Goal: Find specific page/section: Find specific page/section

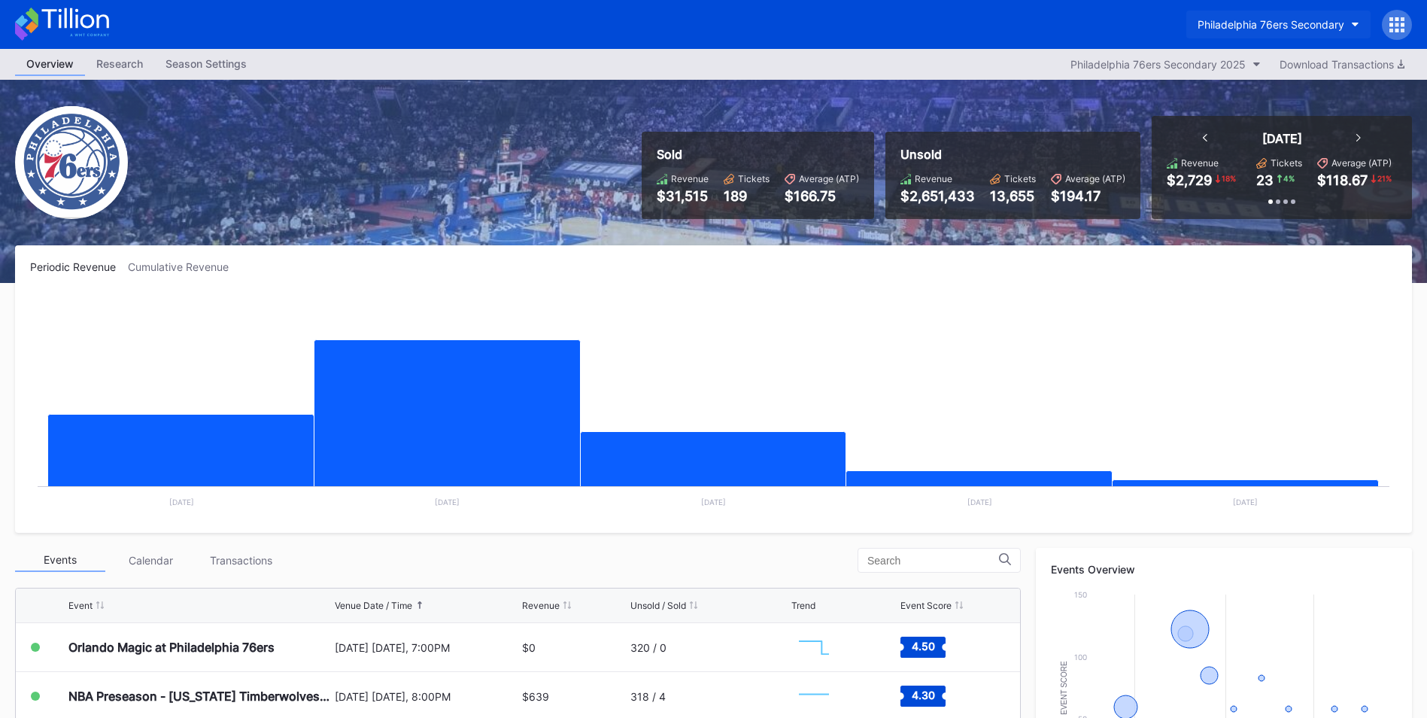
click at [1276, 30] on div "Philadelphia 76ers Secondary" at bounding box center [1270, 24] width 147 height 13
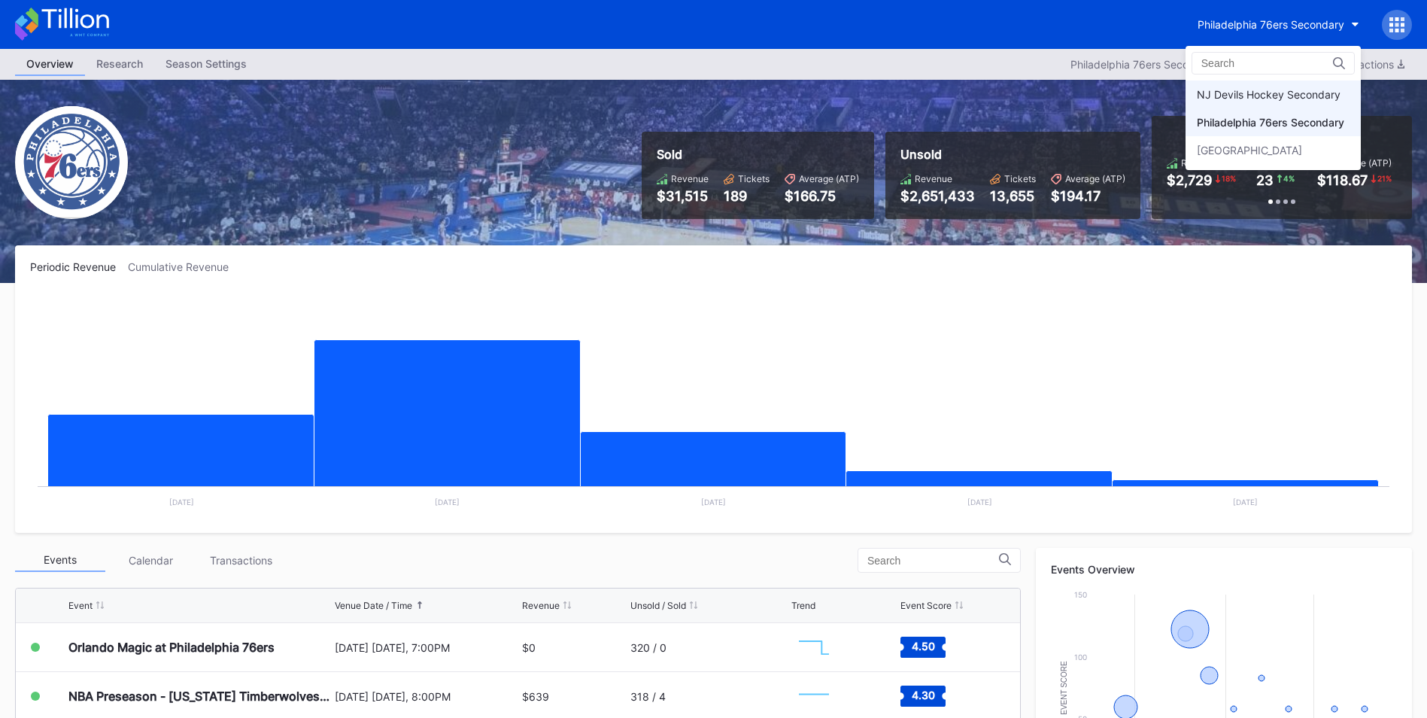
click at [1266, 88] on div "NJ Devils Hockey Secondary" at bounding box center [1269, 94] width 144 height 13
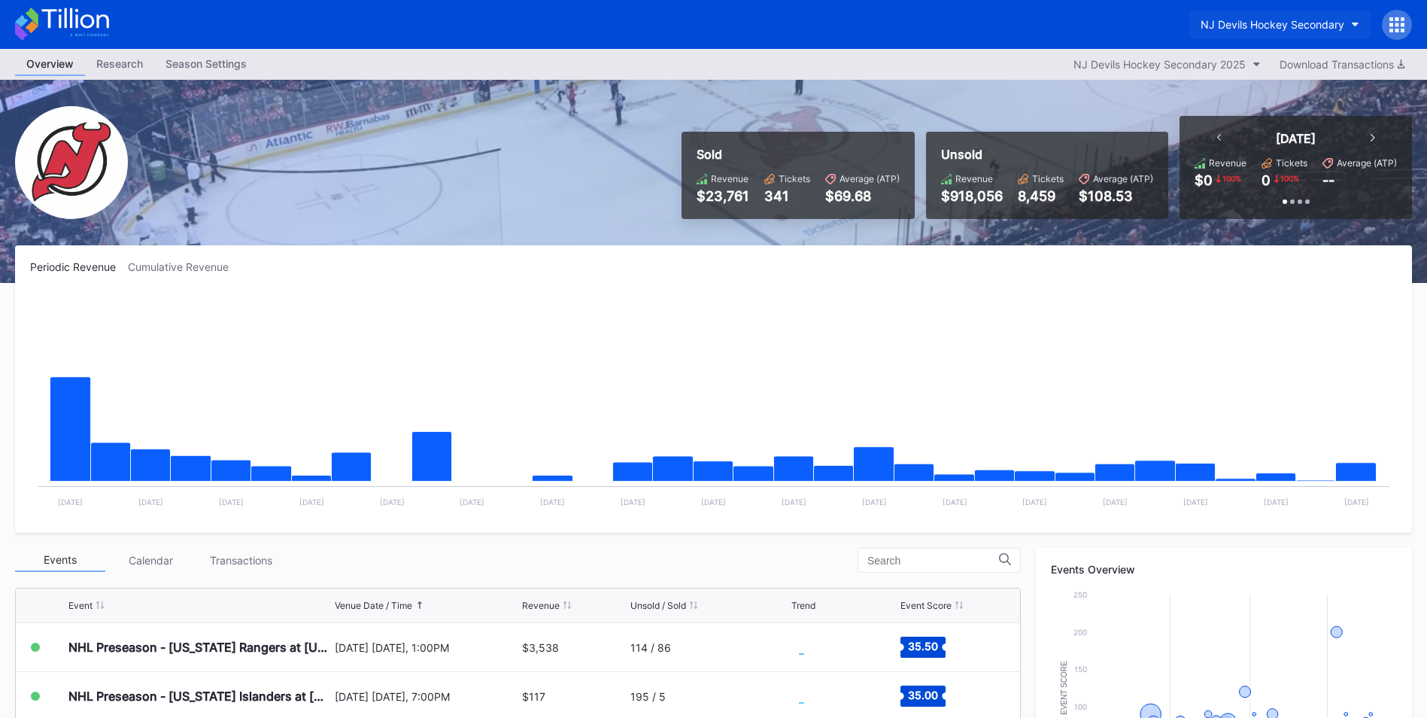
click at [1270, 35] on button "NJ Devils Hockey Secondary" at bounding box center [1279, 25] width 181 height 28
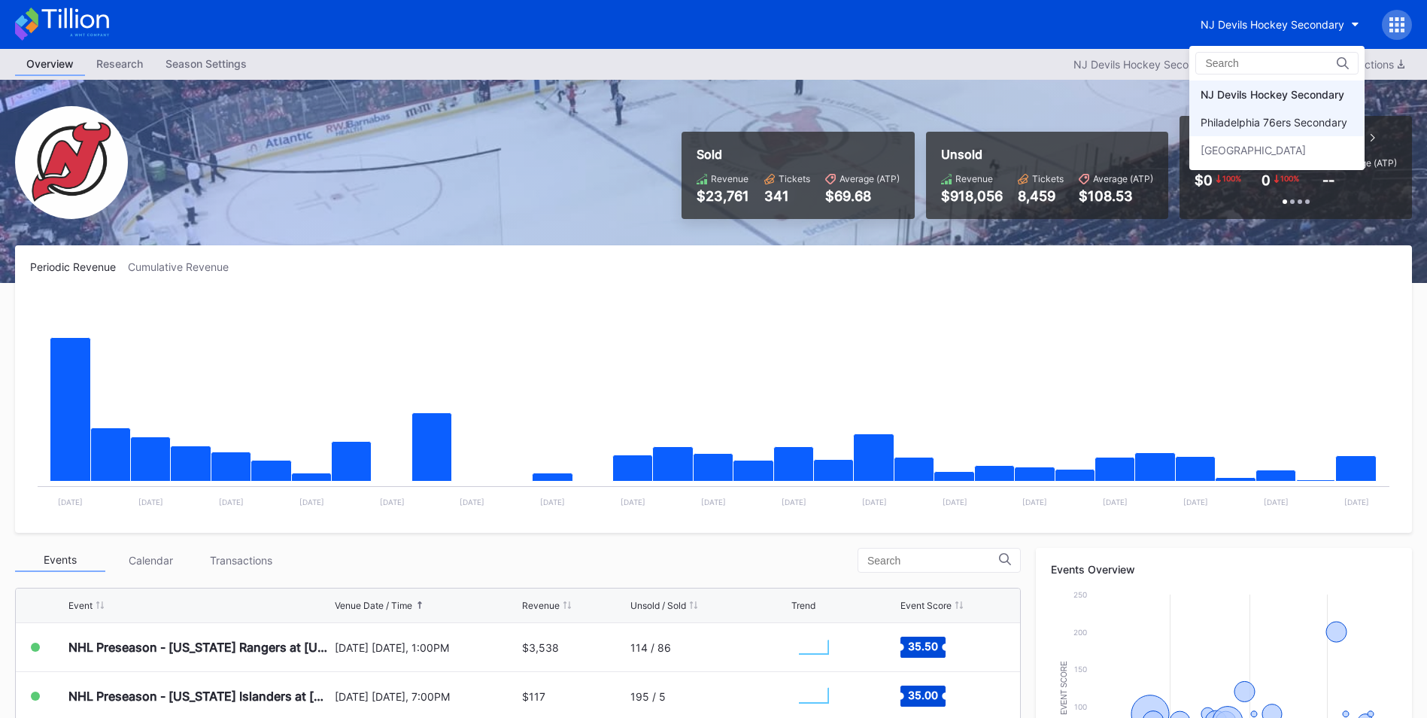
click at [1312, 120] on div "Philadelphia 76ers Secondary" at bounding box center [1274, 122] width 147 height 13
